Goal: Information Seeking & Learning: Compare options

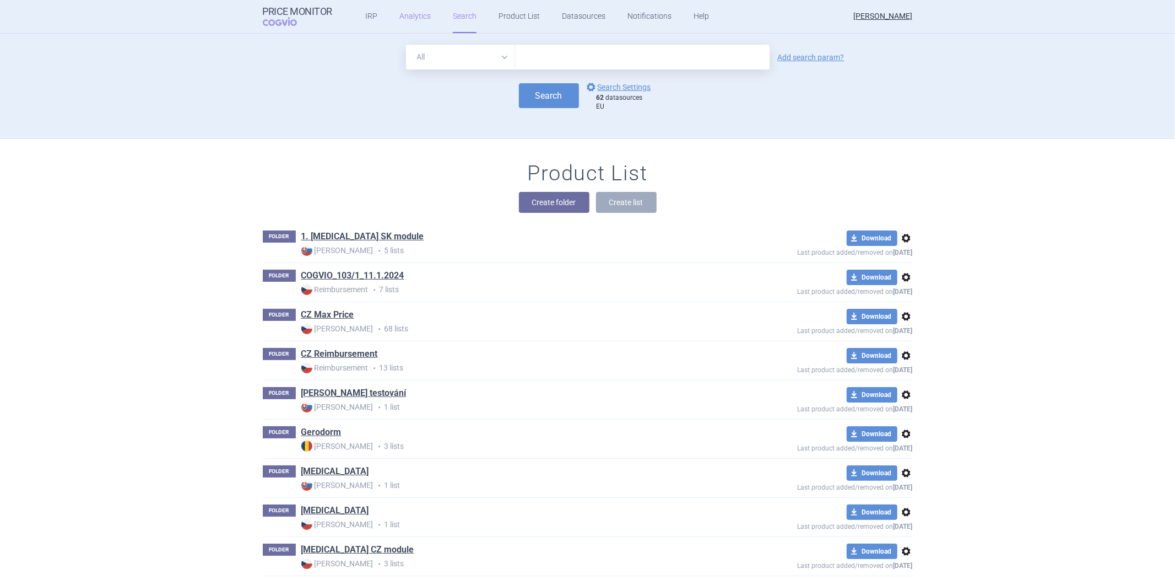
click at [410, 28] on link "Analytics" at bounding box center [415, 16] width 31 height 33
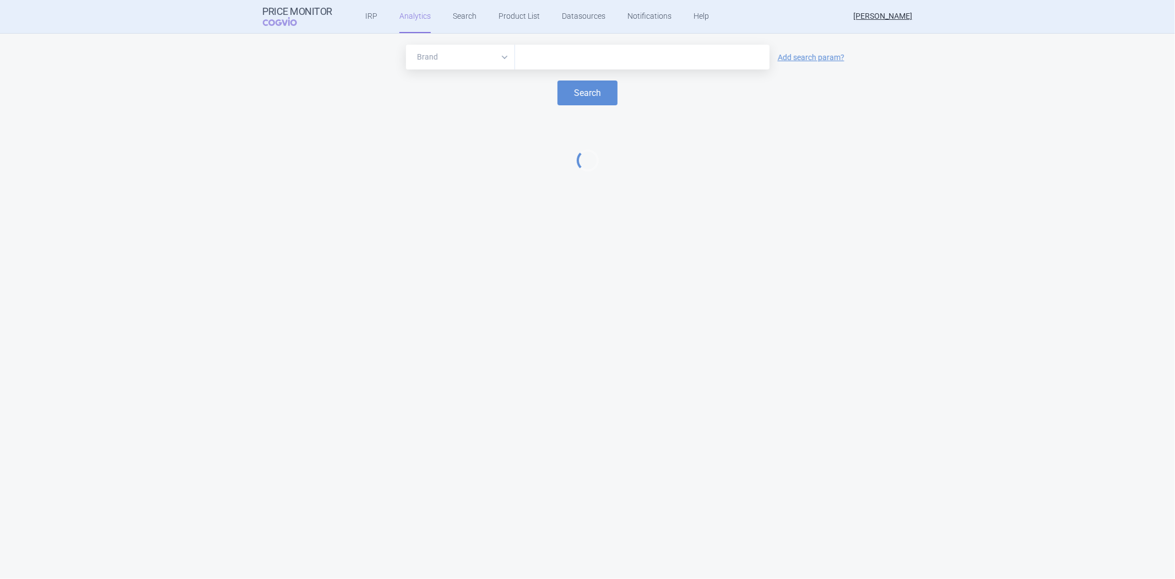
click at [558, 52] on input "text" at bounding box center [643, 57] width 244 height 14
click at [503, 63] on select "Brand ATC/Active substance Therapeutic area" at bounding box center [460, 57] width 109 height 25
select select "atc"
click at [406, 45] on select "Brand ATC/Active substance Therapeutic area" at bounding box center [460, 57] width 109 height 25
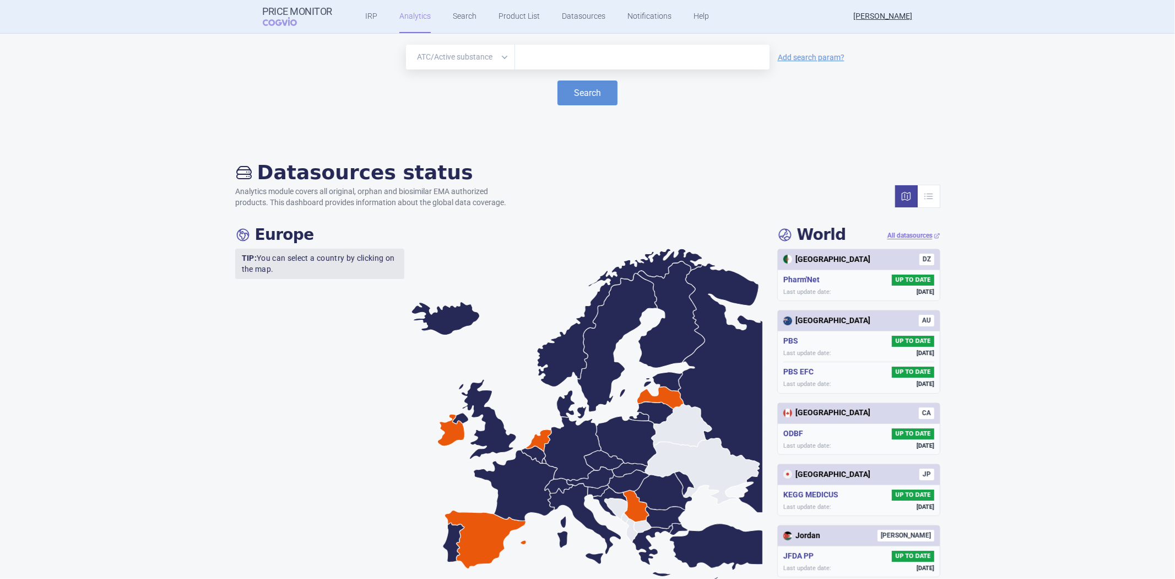
click at [538, 57] on input "text" at bounding box center [643, 57] width 244 height 14
paste input "[MEDICAL_DATA]"
type input "[MEDICAL_DATA]"
click at [574, 93] on button "Search" at bounding box center [588, 92] width 60 height 25
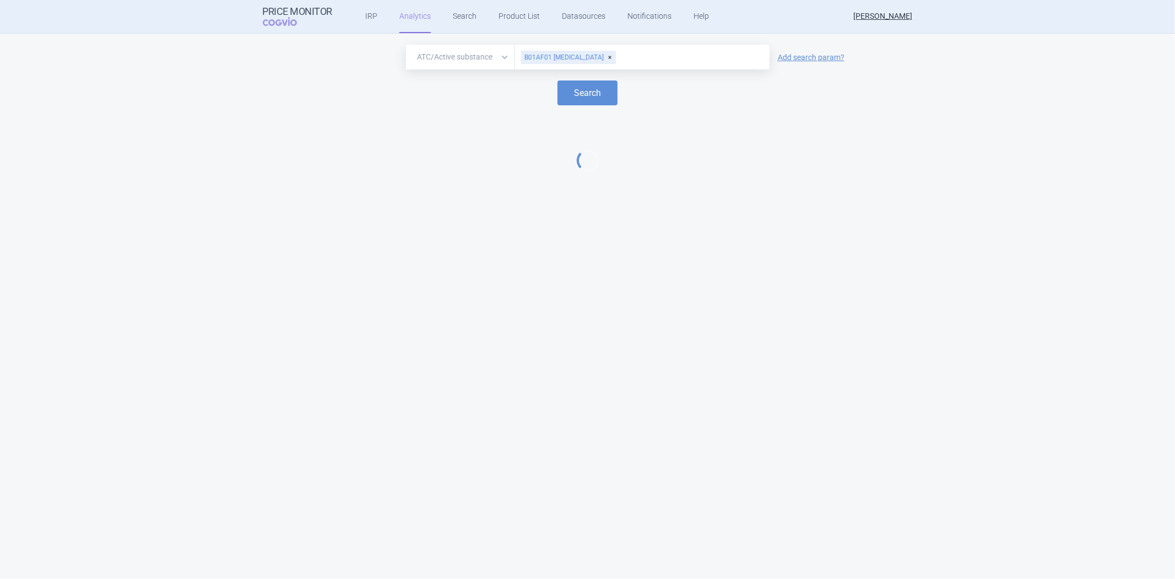
select select "EUR"
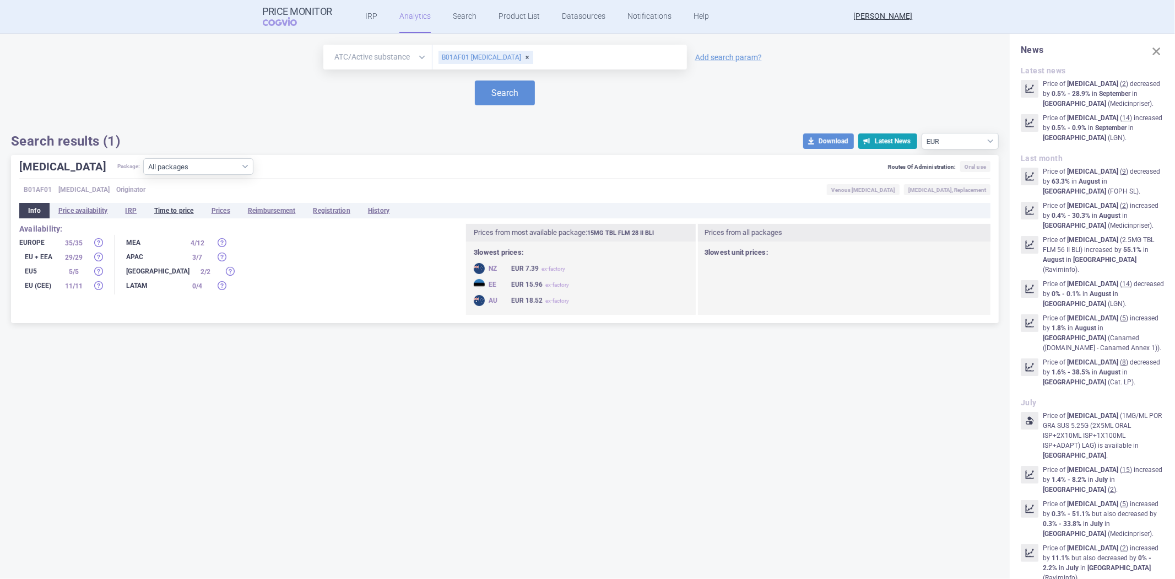
click at [187, 210] on li "Time to price" at bounding box center [173, 210] width 57 height 15
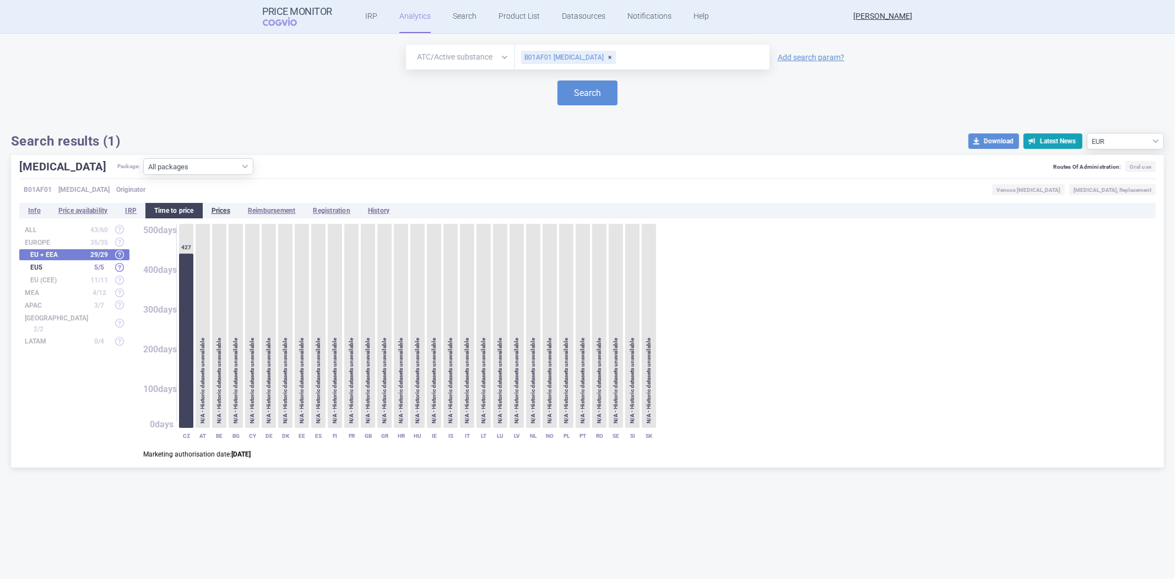
click at [215, 204] on li "Prices" at bounding box center [221, 210] width 36 height 15
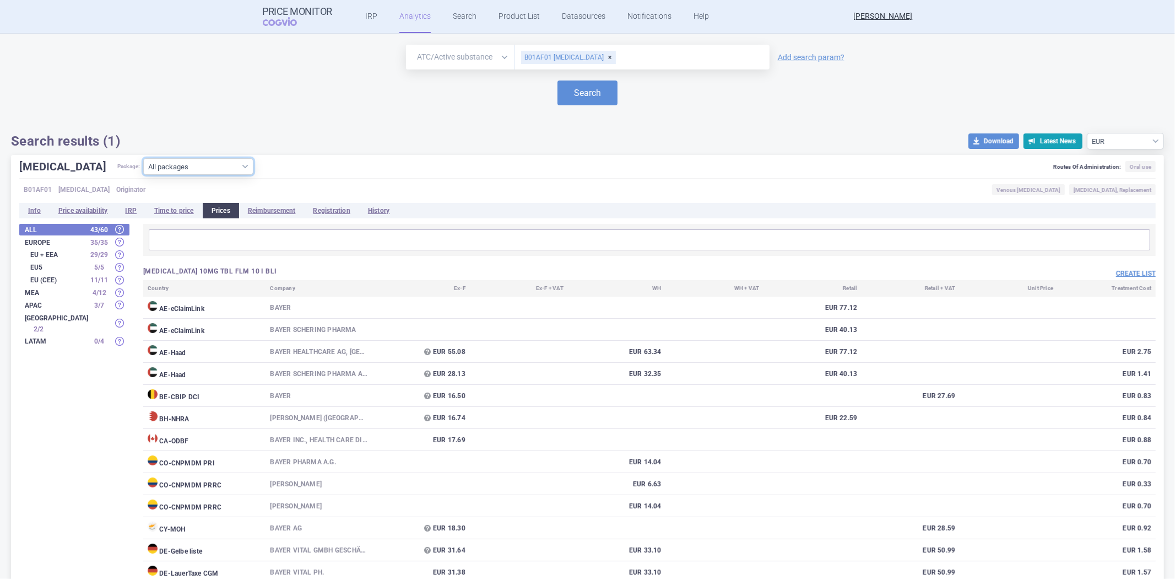
click at [201, 161] on select "All packages 10MG TBL FLM 10 I BLI ( 69 ) 10MG TBL FLM 10 II BLI ( 50 ) 10MG TB…" at bounding box center [198, 166] width 110 height 17
click at [531, 153] on div "Brand ATC/Active substance Therapeutic area B01AF01 [MEDICAL_DATA] Add search p…" at bounding box center [587, 94] width 1175 height 121
click at [617, 61] on input "text" at bounding box center [690, 57] width 147 height 14
click at [600, 60] on div "B01AF01 [MEDICAL_DATA]" at bounding box center [568, 57] width 95 height 13
paste input "[MEDICAL_DATA]"
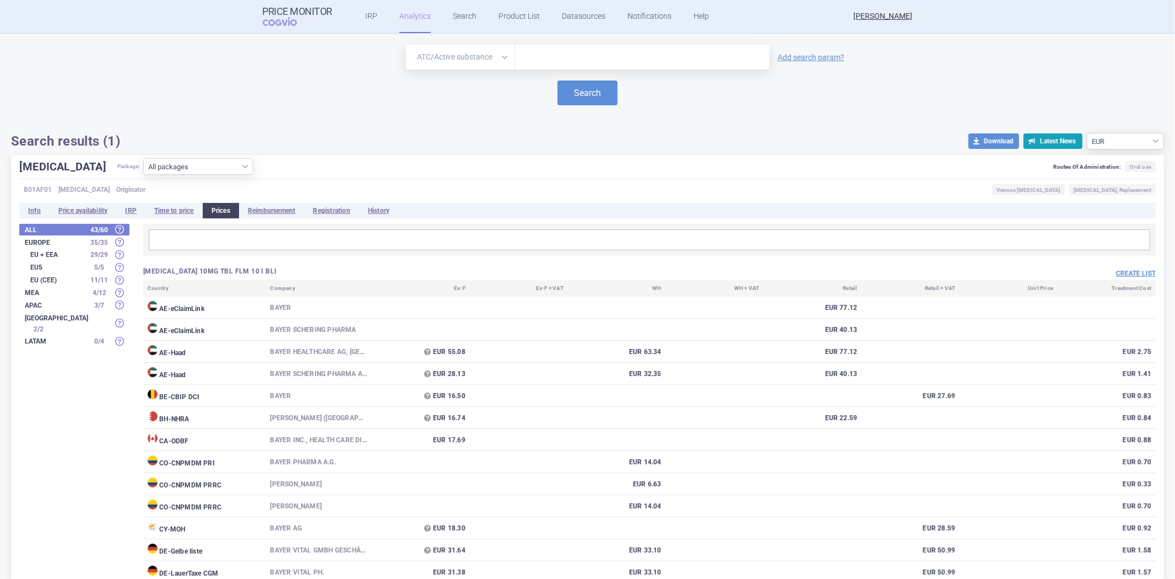
type input "[MEDICAL_DATA]"
click at [572, 90] on button "Search" at bounding box center [588, 92] width 60 height 25
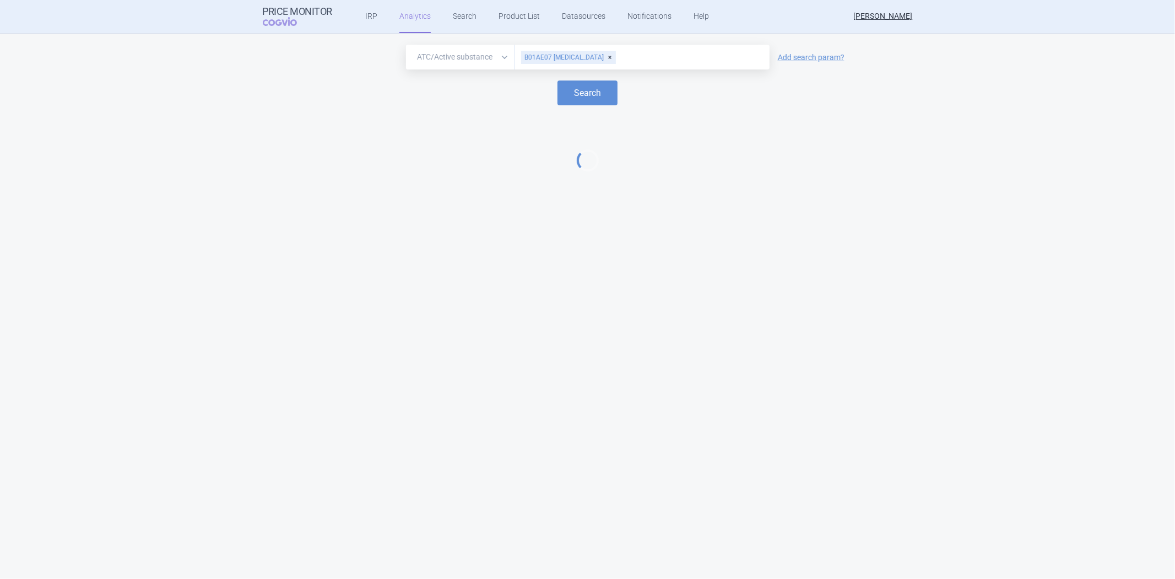
select select "EUR"
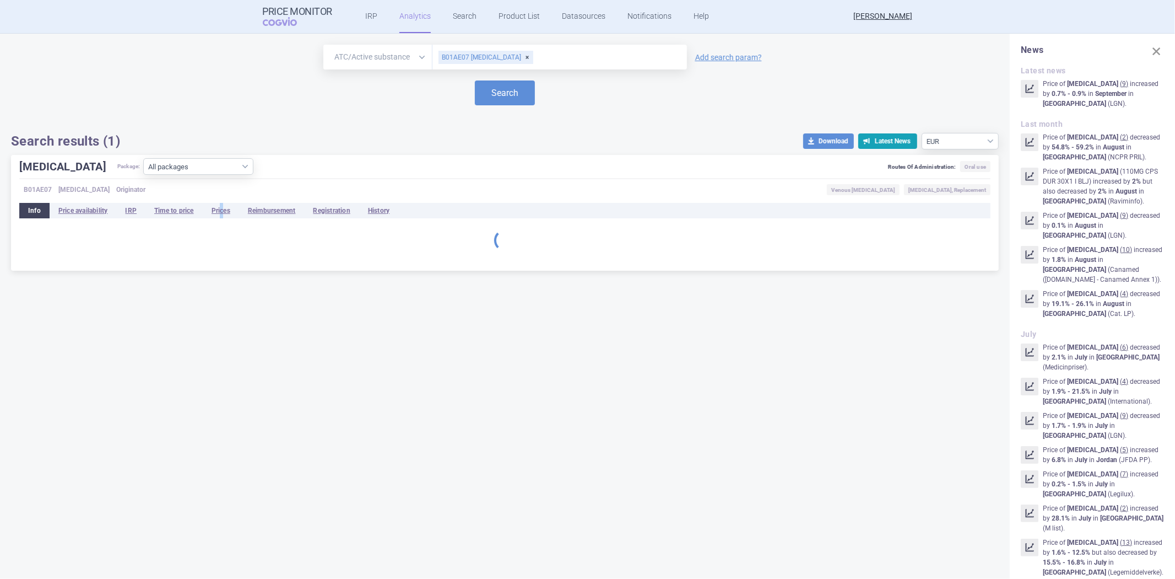
click at [223, 201] on div "[MEDICAL_DATA] Package: All packages 110MG CPS DUR 100(2X50X1) I BLJ ( 25 ) 110…" at bounding box center [505, 213] width 988 height 116
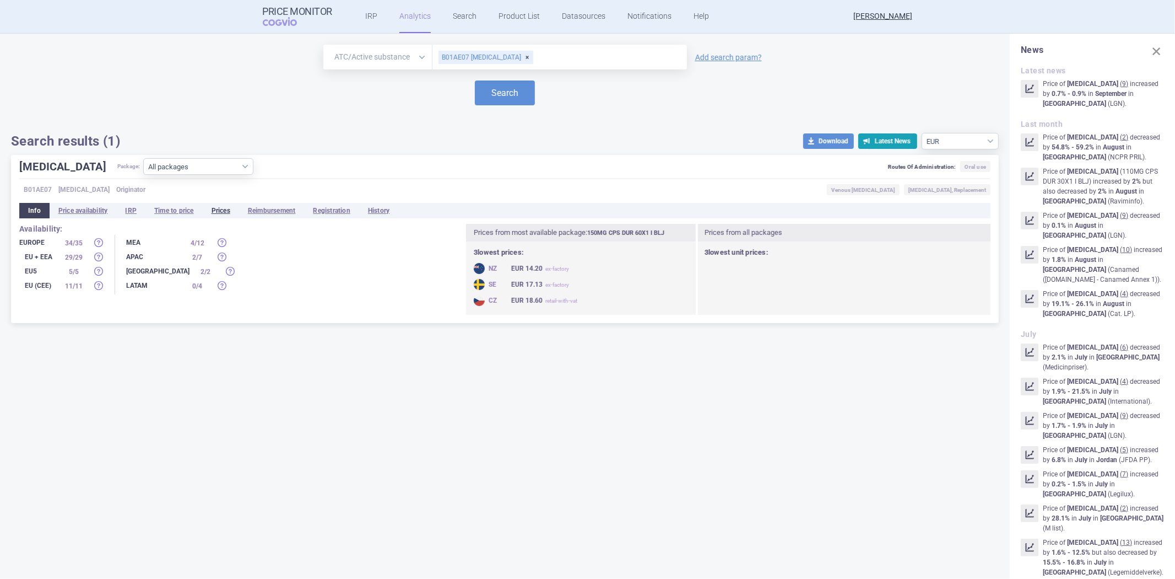
click at [218, 214] on li "Prices" at bounding box center [221, 210] width 36 height 15
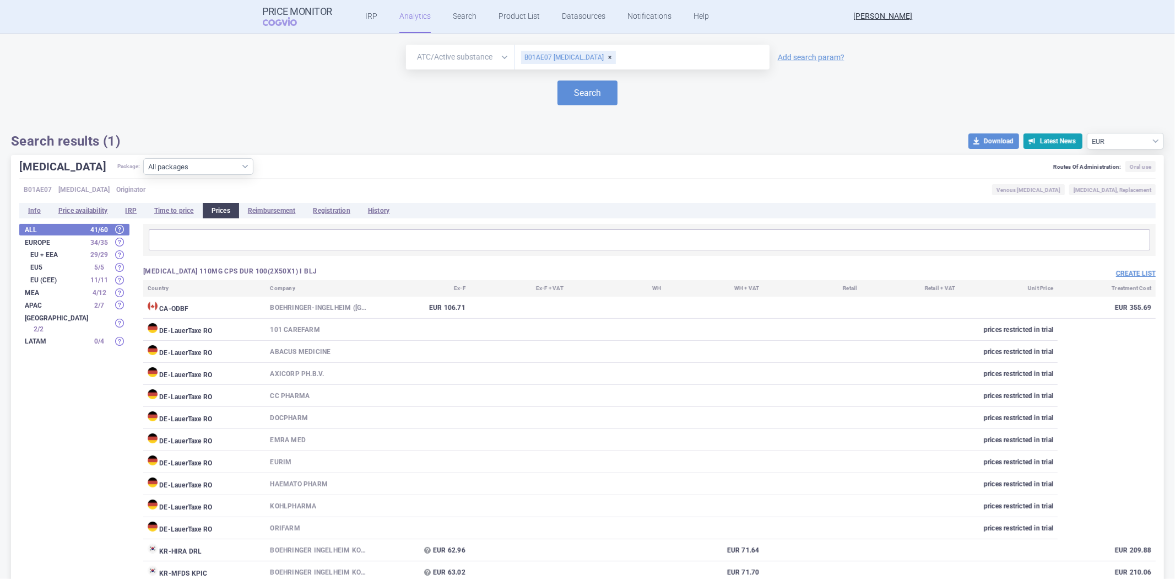
select select "atc"
select select "EUR"
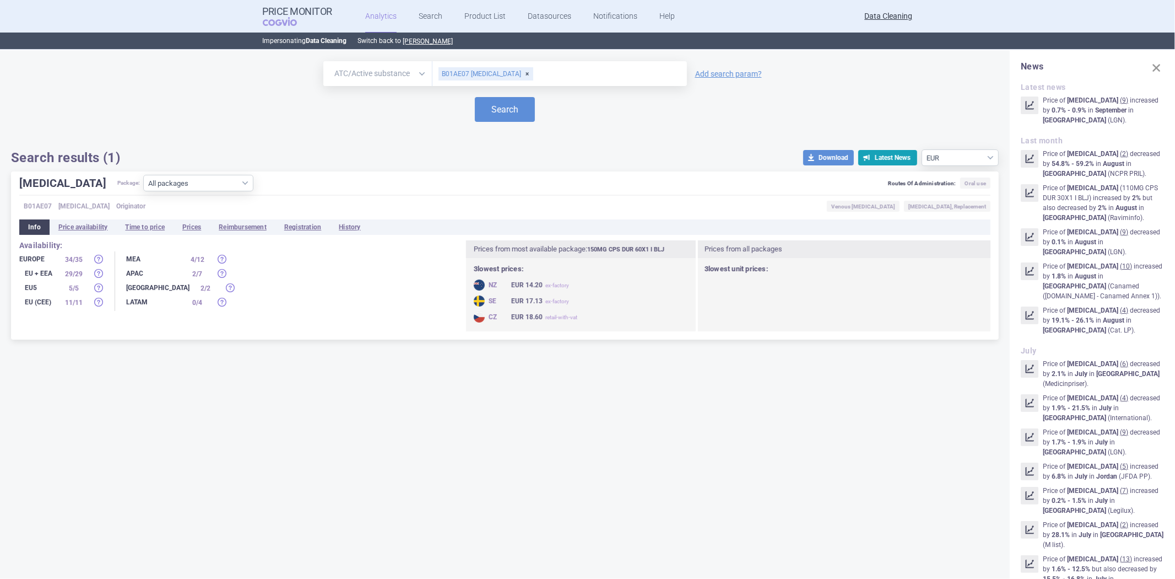
click at [533, 71] on div "B01AE07 [MEDICAL_DATA]" at bounding box center [486, 73] width 95 height 13
paste input "[MEDICAL_DATA]"
type input "[MEDICAL_DATA]"
click at [492, 101] on button "Search" at bounding box center [505, 109] width 60 height 25
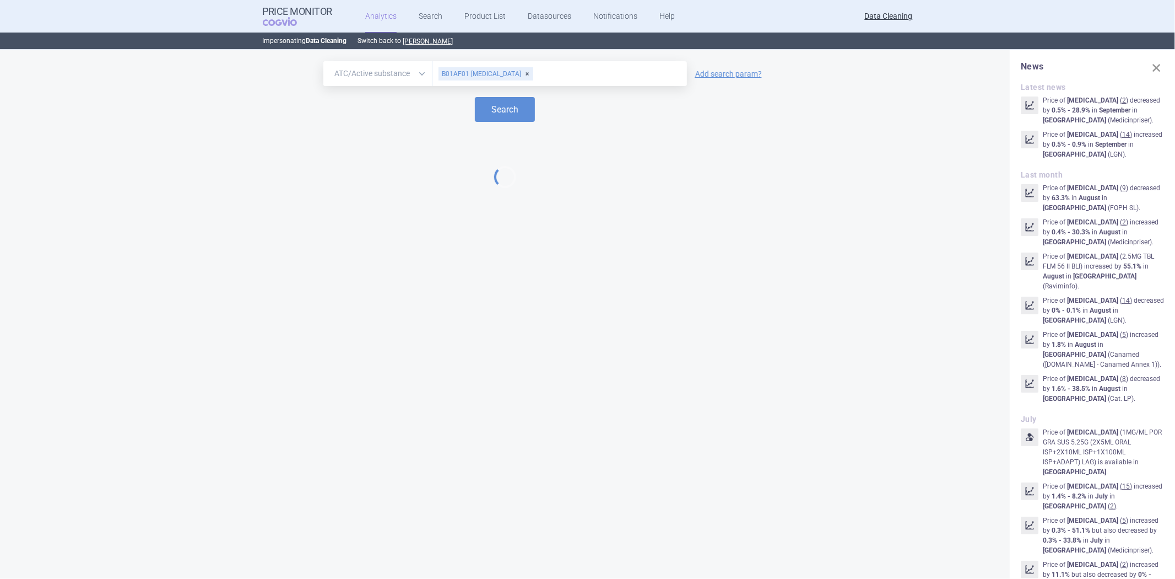
select select "EUR"
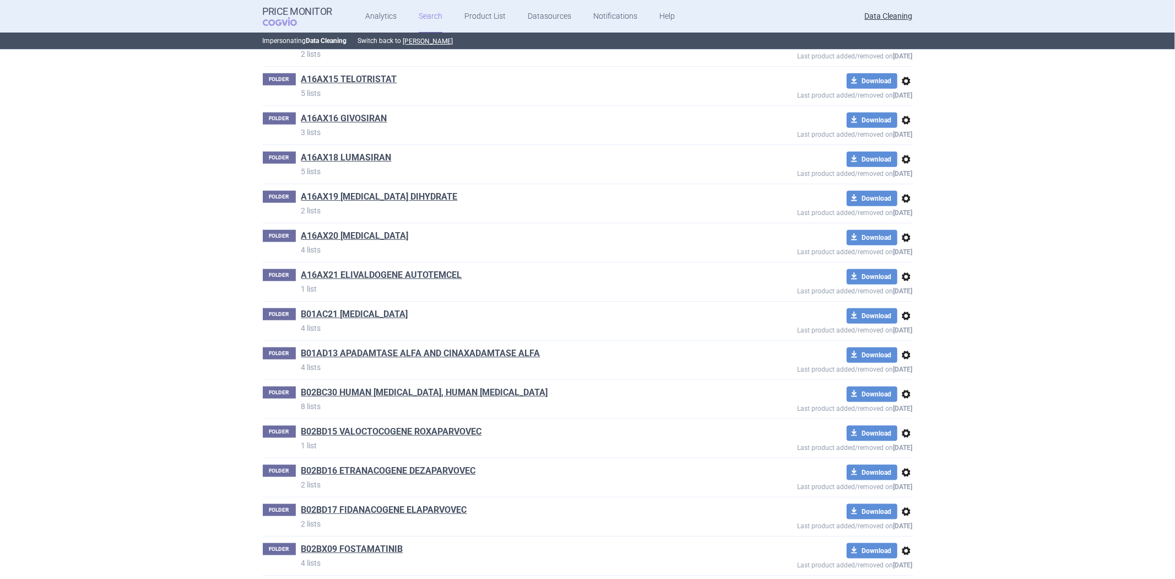
scroll to position [12236, 0]
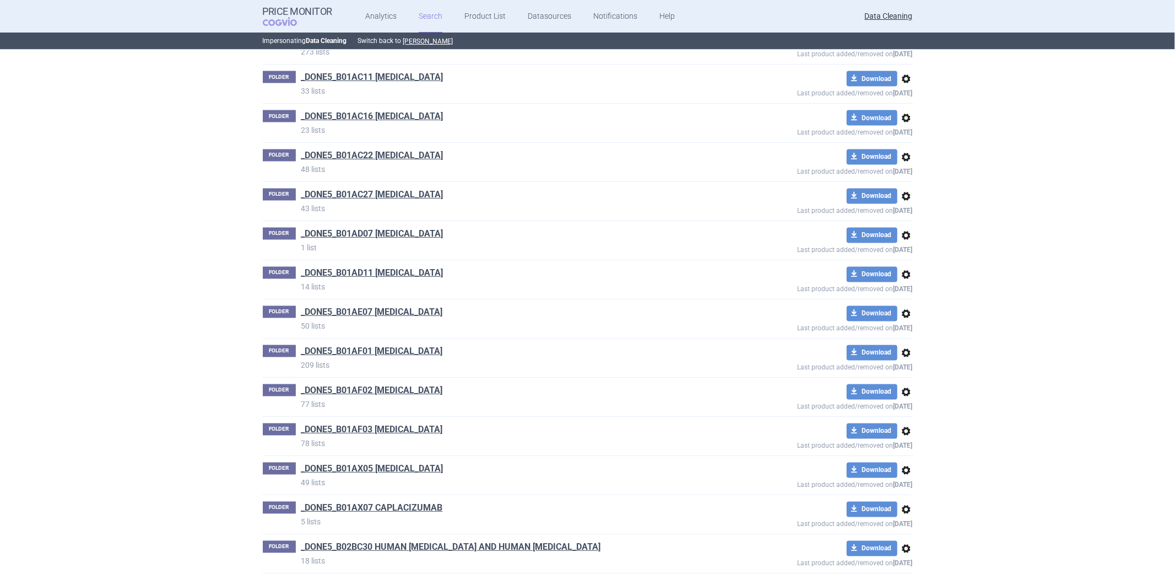
click at [449, 307] on div "FOLDER _DONE5_B01AE07 DABIGATRAN ETEXILATE 50 lists download Download options L…" at bounding box center [588, 318] width 650 height 39
click at [441, 312] on link "_DONE5_B01AE07 DABIGATRAN ETEXILATE" at bounding box center [372, 312] width 142 height 12
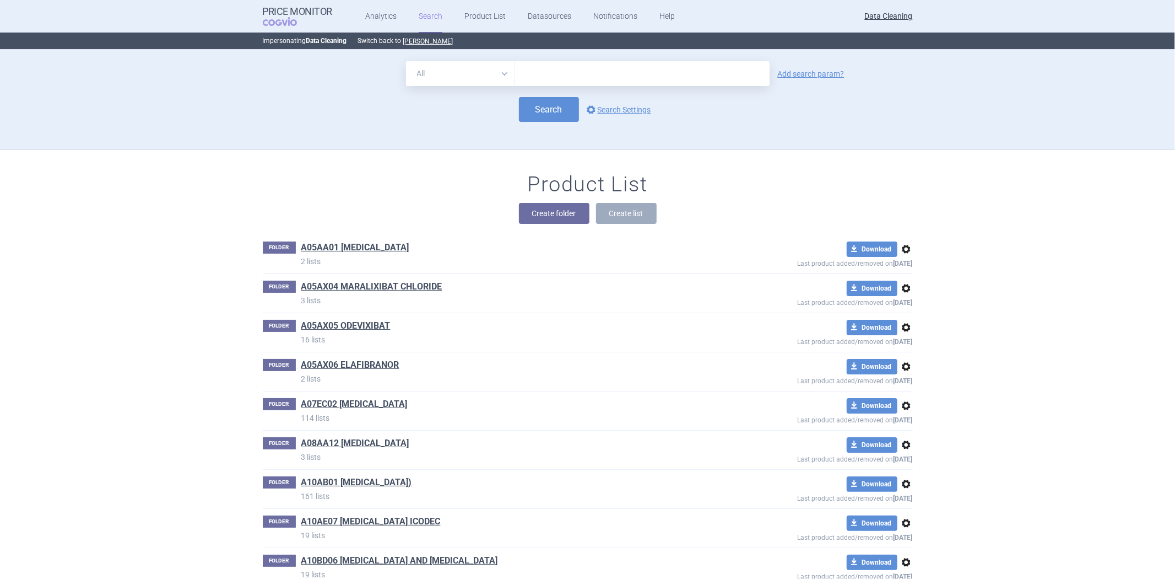
drag, startPoint x: 586, startPoint y: 74, endPoint x: 588, endPoint y: 67, distance: 7.5
click at [586, 74] on input "text" at bounding box center [642, 73] width 255 height 25
click at [470, 186] on div "Product List Create folder Create list" at bounding box center [588, 203] width 694 height 63
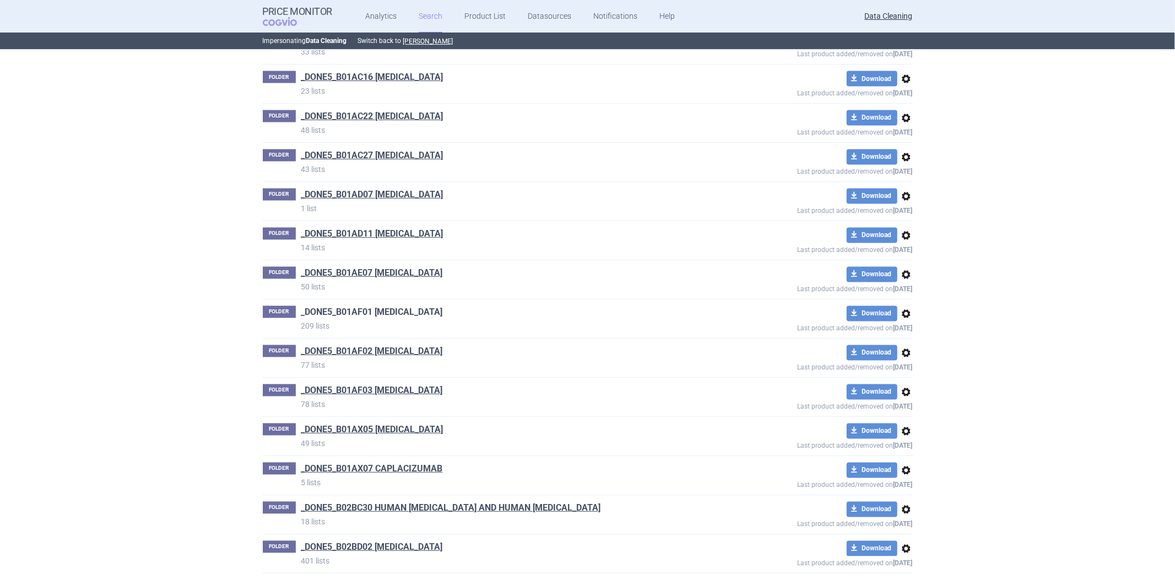
click at [371, 315] on link "_DONE5_B01AF01 RIVAROXABAN" at bounding box center [372, 312] width 142 height 12
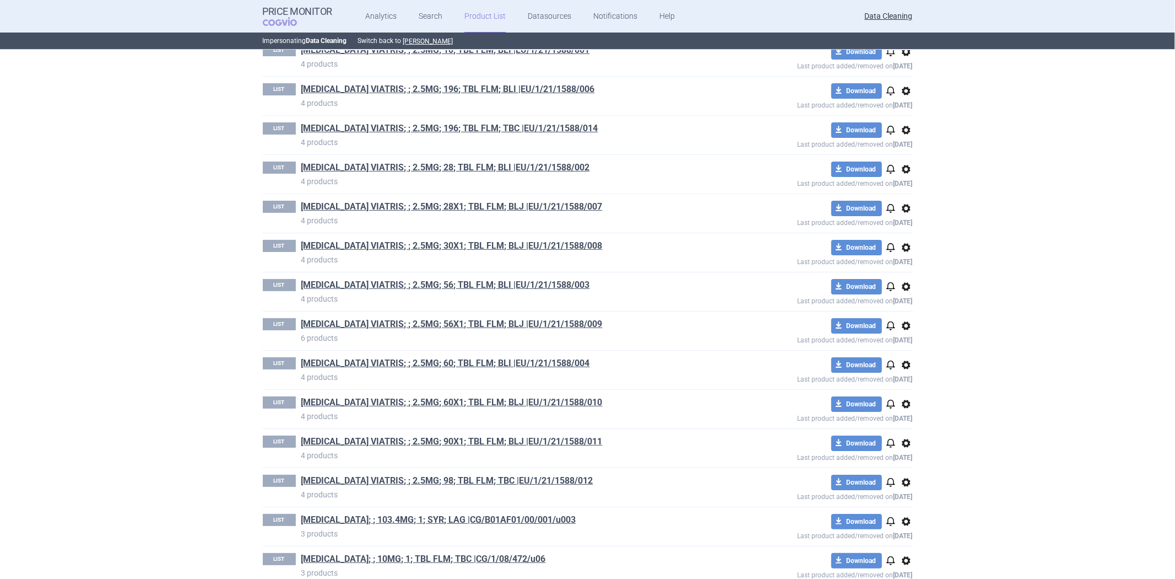
scroll to position [7019, 0]
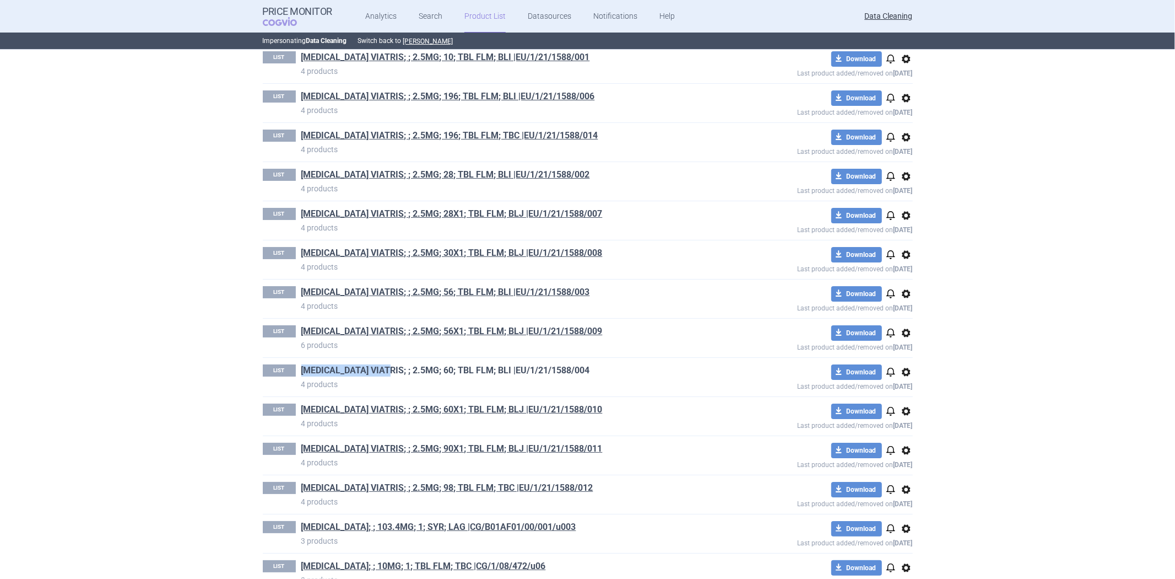
drag, startPoint x: 294, startPoint y: 377, endPoint x: 392, endPoint y: 382, distance: 98.2
click at [392, 382] on div "LIST RIVAROXABAN VIATRIS; ; 2.5MG; 60; TBL FLM; BLI |EU/1/21/1588/004 4 products" at bounding box center [490, 376] width 455 height 25
copy link "RIVAROXABAN VIATRIS"
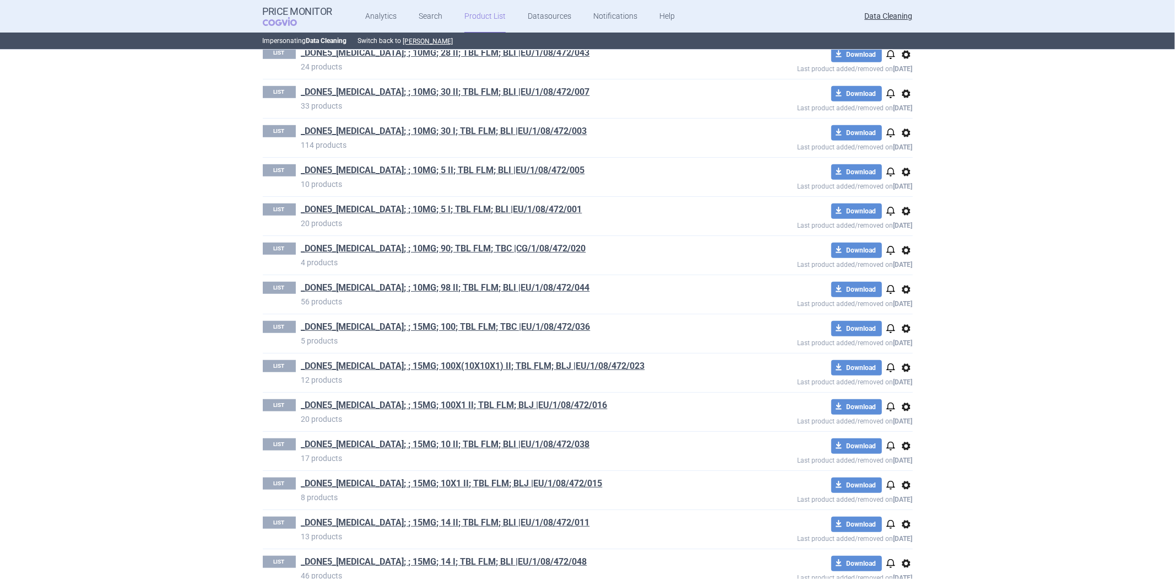
scroll to position [0, 0]
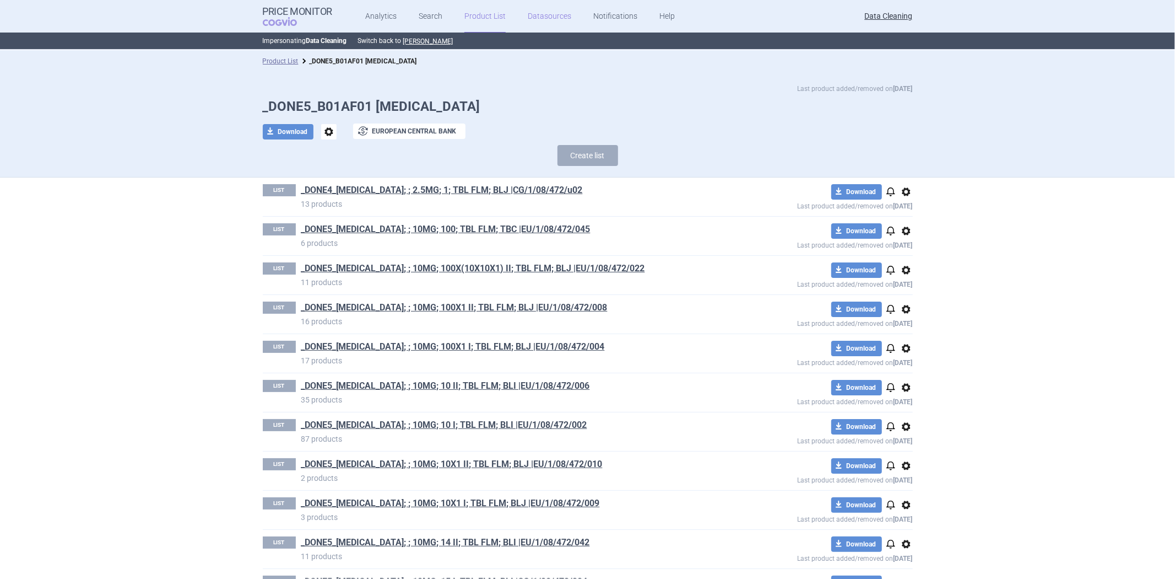
click at [557, 19] on link "Datasources" at bounding box center [550, 16] width 44 height 33
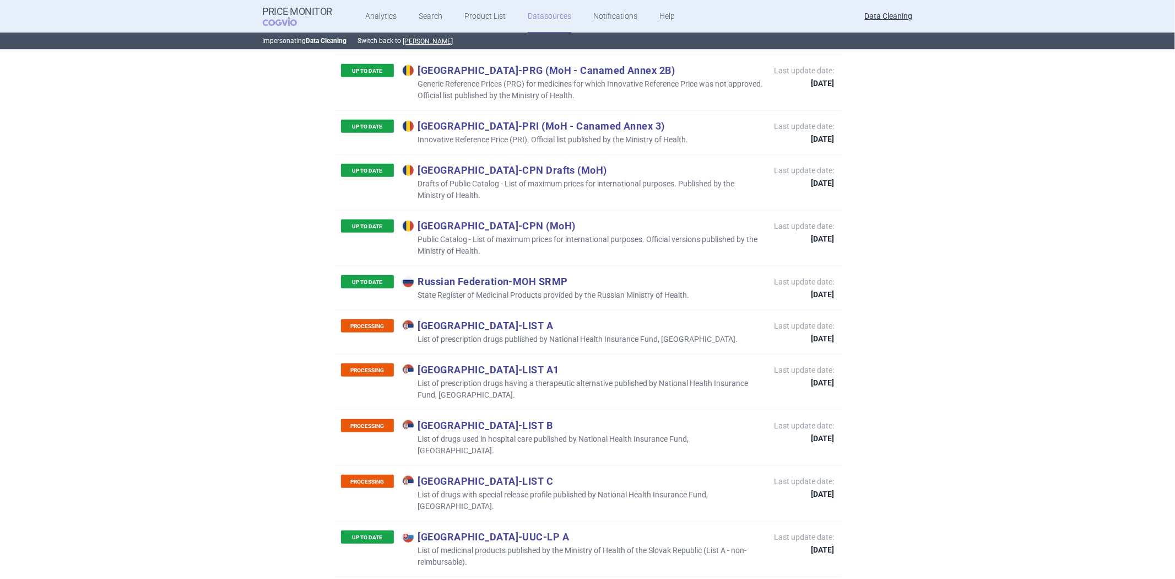
scroll to position [4130, 0]
